Goal: Transaction & Acquisition: Purchase product/service

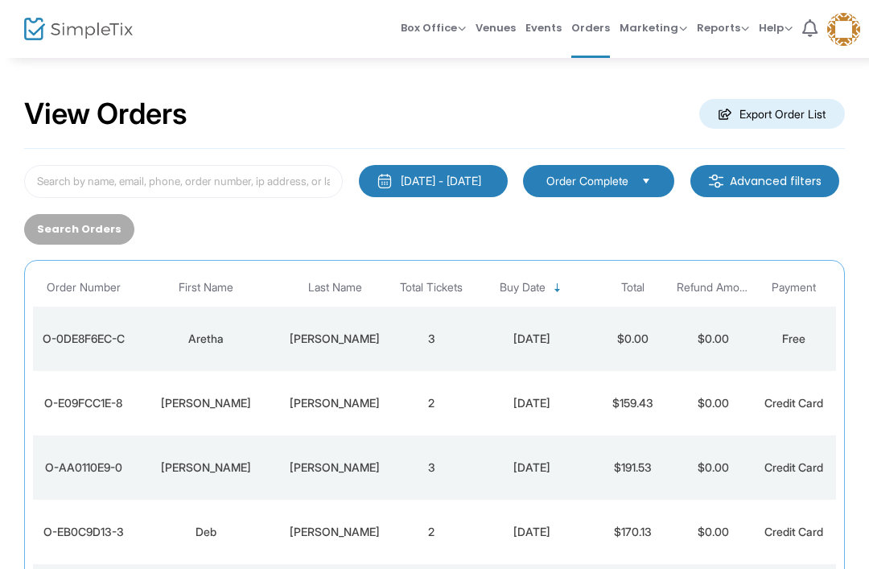
click at [415, 35] on span "Box Office Sell Tickets Bookings Sell Season Pass" at bounding box center [433, 27] width 65 height 41
click at [419, 35] on span "Box Office Sell Tickets Bookings Sell Season Pass" at bounding box center [433, 27] width 65 height 41
click at [442, 19] on span "Box Office Sell Tickets Bookings Sell Season Pass" at bounding box center [433, 27] width 65 height 41
click at [419, 27] on span "Box Office" at bounding box center [433, 27] width 65 height 15
click at [418, 19] on span "Box Office Sell Tickets Bookings Sell Season Pass" at bounding box center [433, 27] width 65 height 41
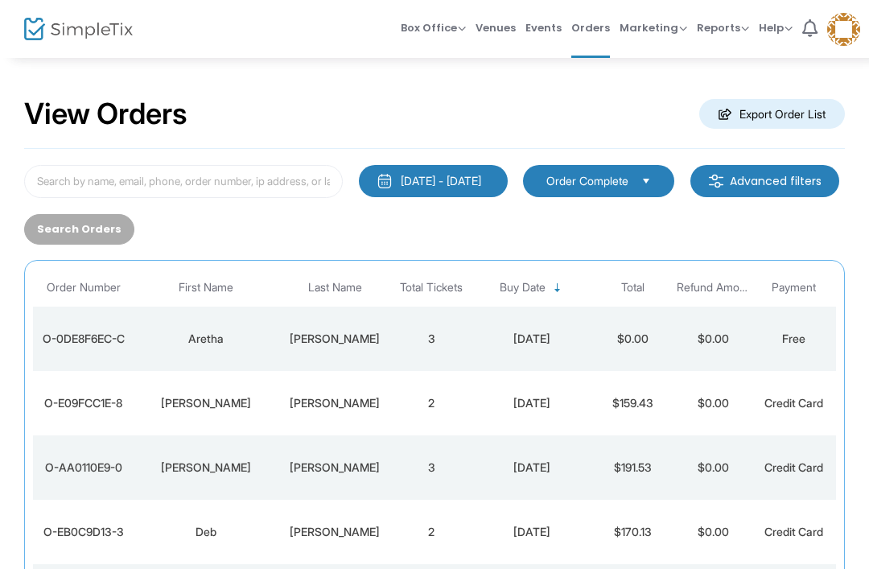
click at [423, 27] on span "Box Office" at bounding box center [433, 27] width 65 height 15
click at [418, 54] on li "Sell Tickets" at bounding box center [458, 54] width 115 height 31
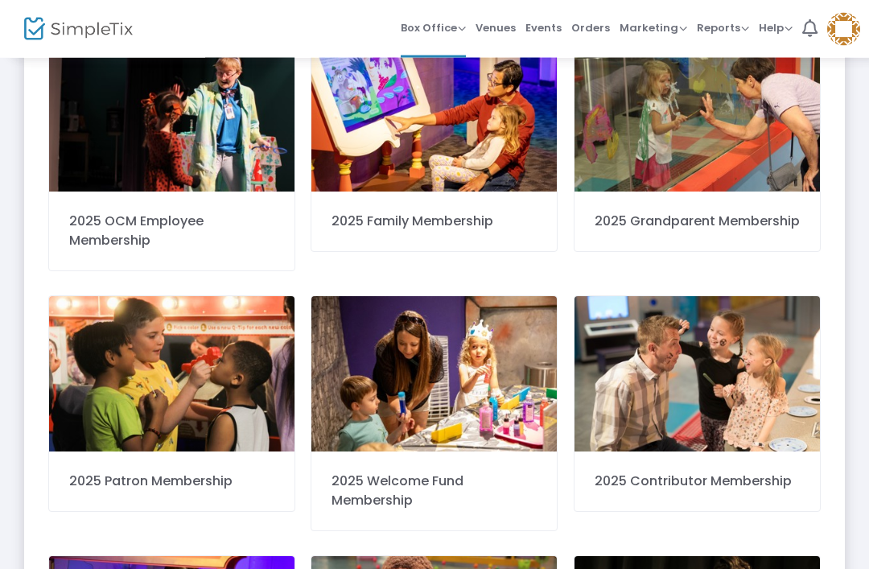
click at [370, 148] on img at bounding box center [433, 115] width 245 height 155
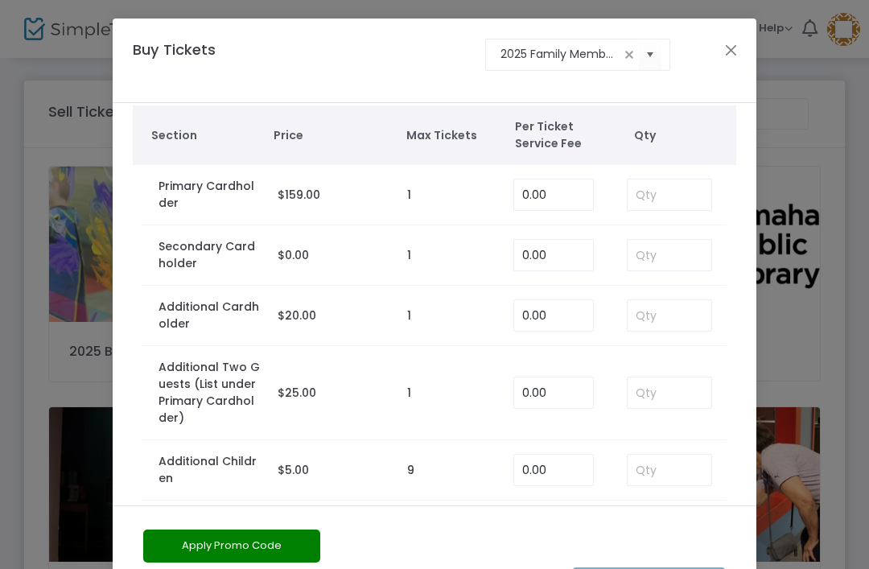
scroll to position [16, 0]
click at [739, 39] on button "Close" at bounding box center [731, 49] width 21 height 21
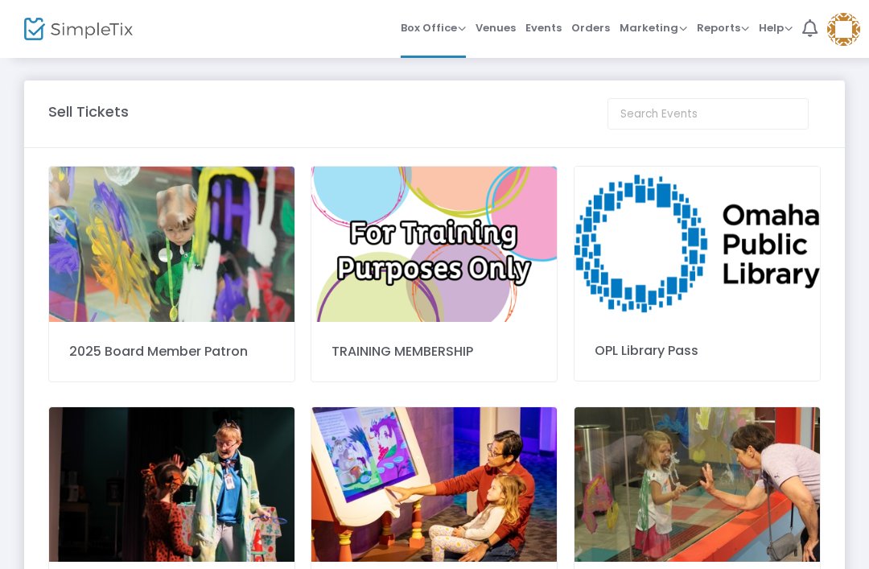
click at [364, 297] on img at bounding box center [433, 244] width 245 height 155
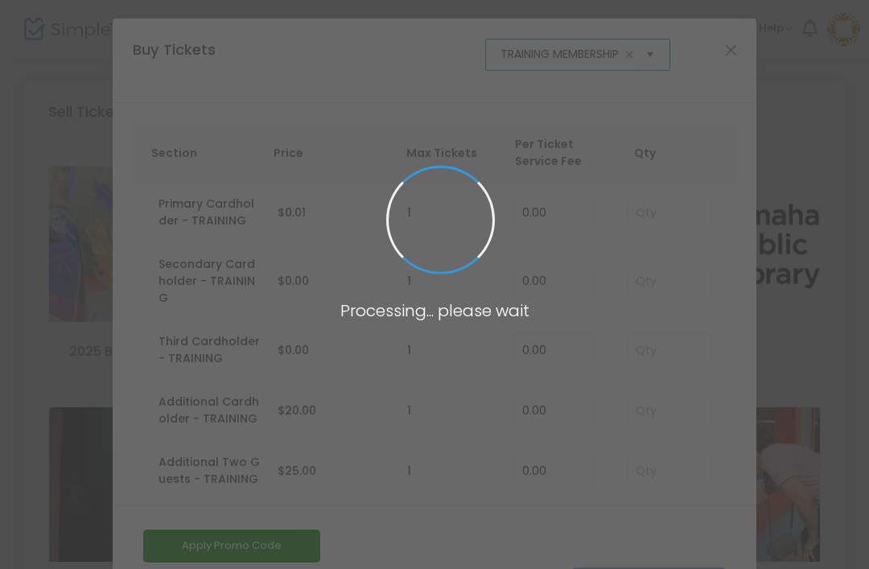
scroll to position [0, 4]
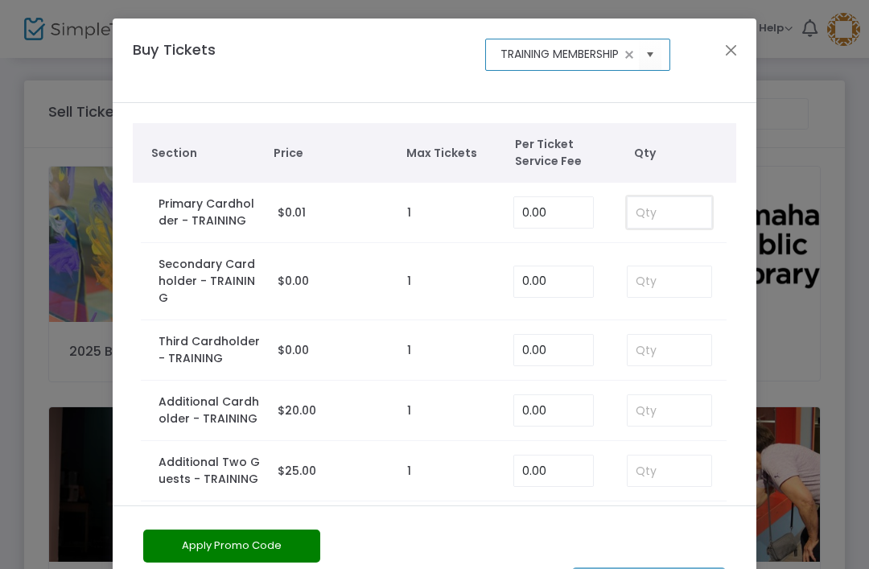
click at [671, 225] on input at bounding box center [670, 212] width 84 height 31
click at [712, 69] on div "Buy Tickets TRAINING MEMBERSHIP" at bounding box center [427, 61] width 604 height 44
click at [732, 50] on button "Close" at bounding box center [731, 49] width 21 height 21
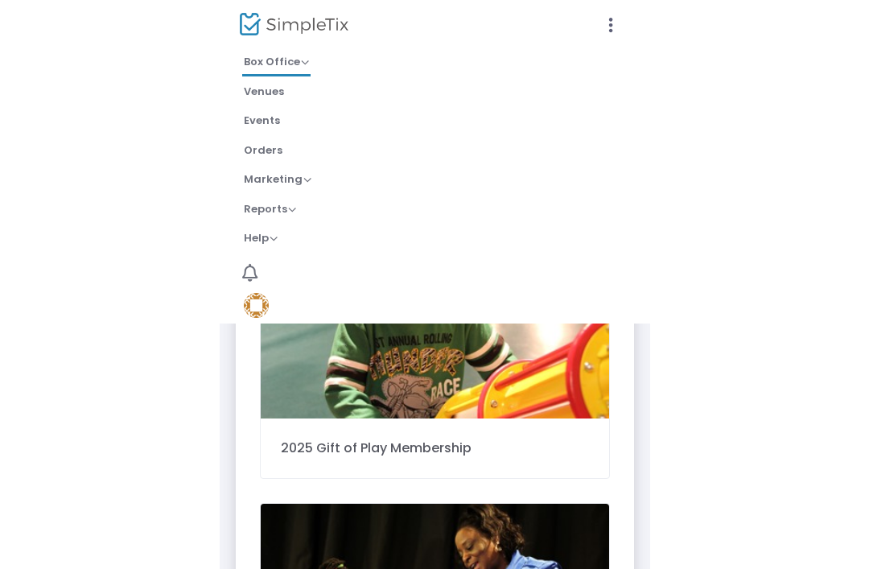
scroll to position [703, 0]
